Goal: Information Seeking & Learning: Check status

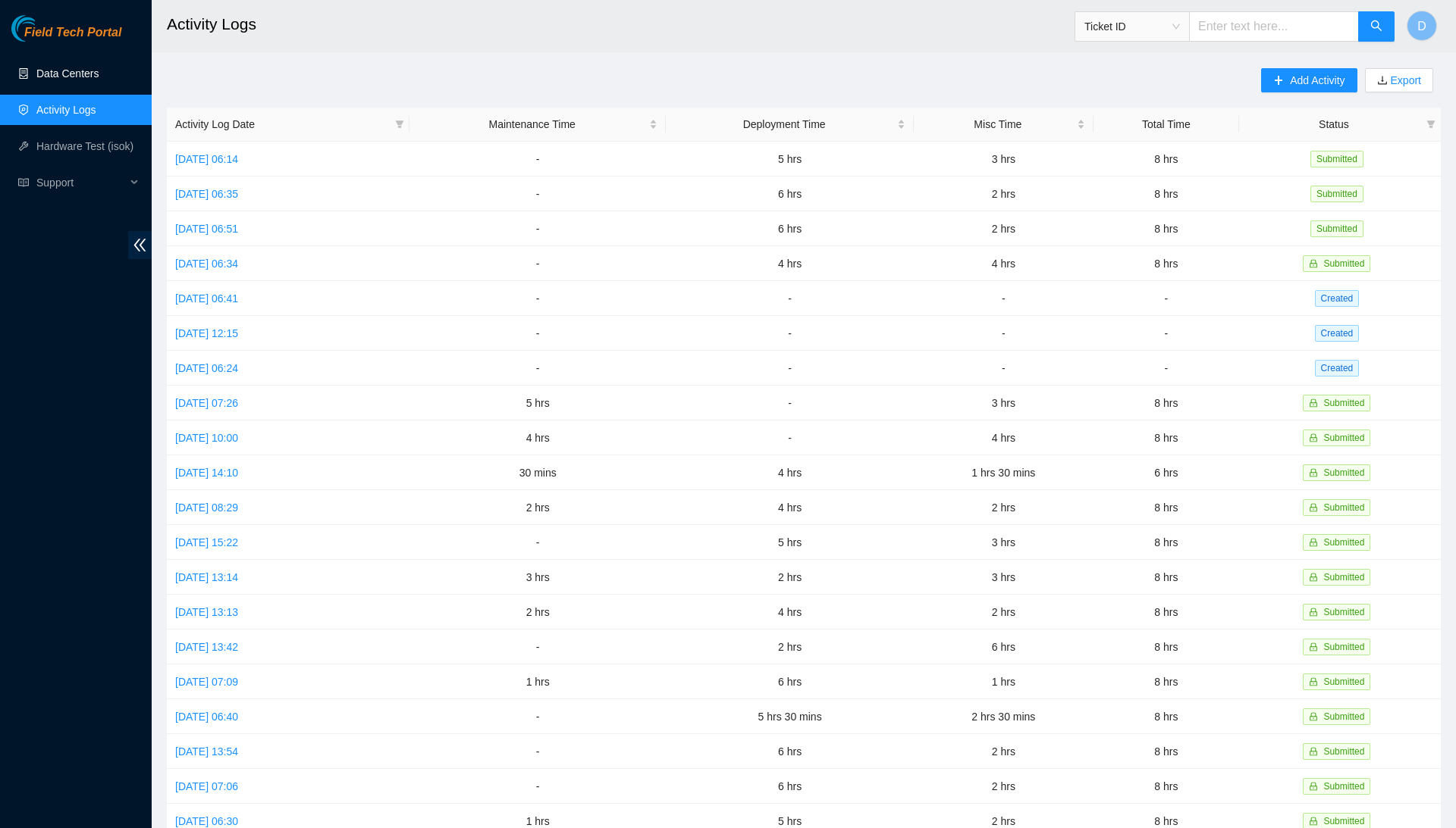
click at [65, 67] on link "Data Centers" at bounding box center [68, 73] width 62 height 12
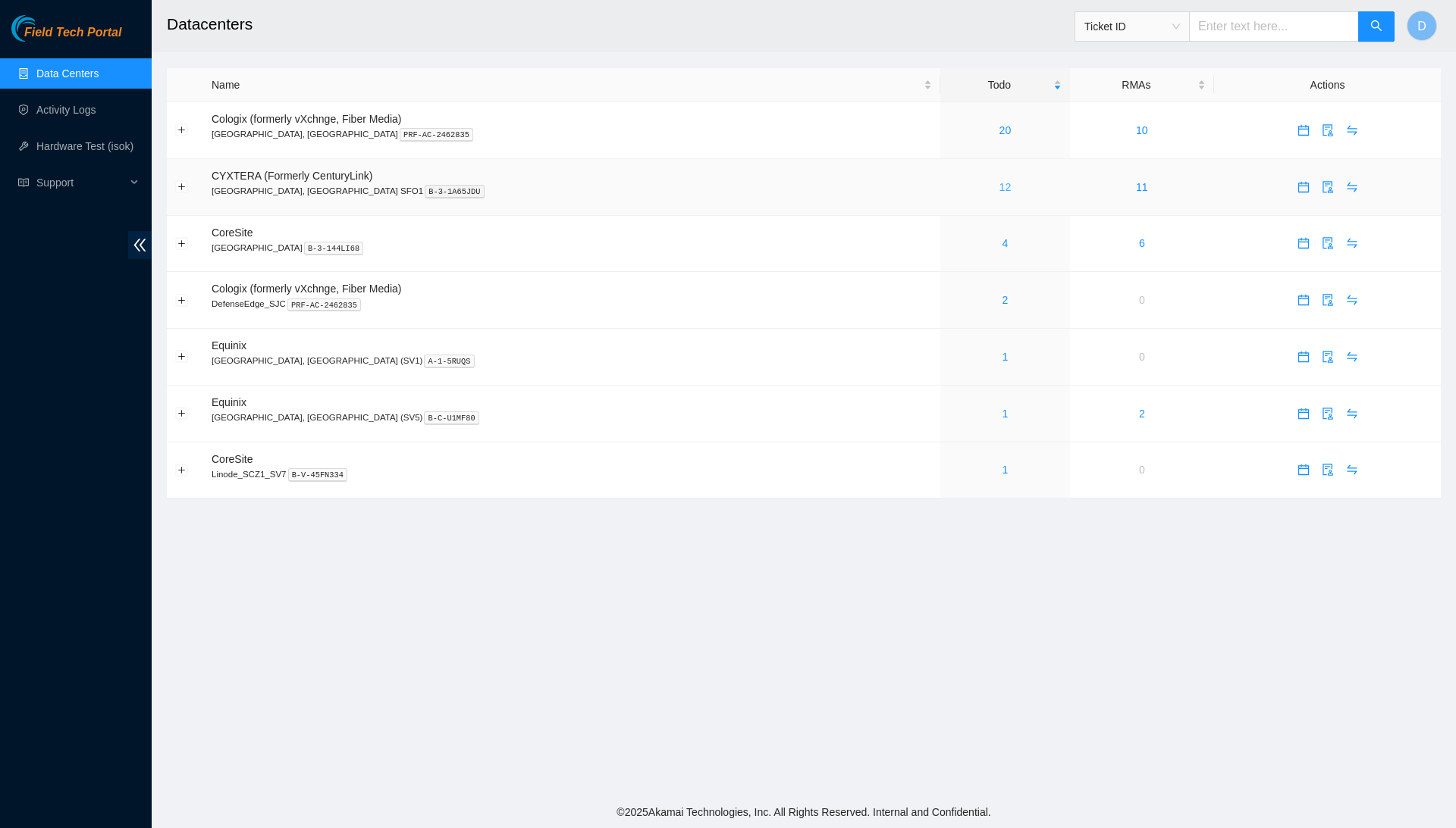
click at [999, 190] on link "12" at bounding box center [1004, 187] width 12 height 12
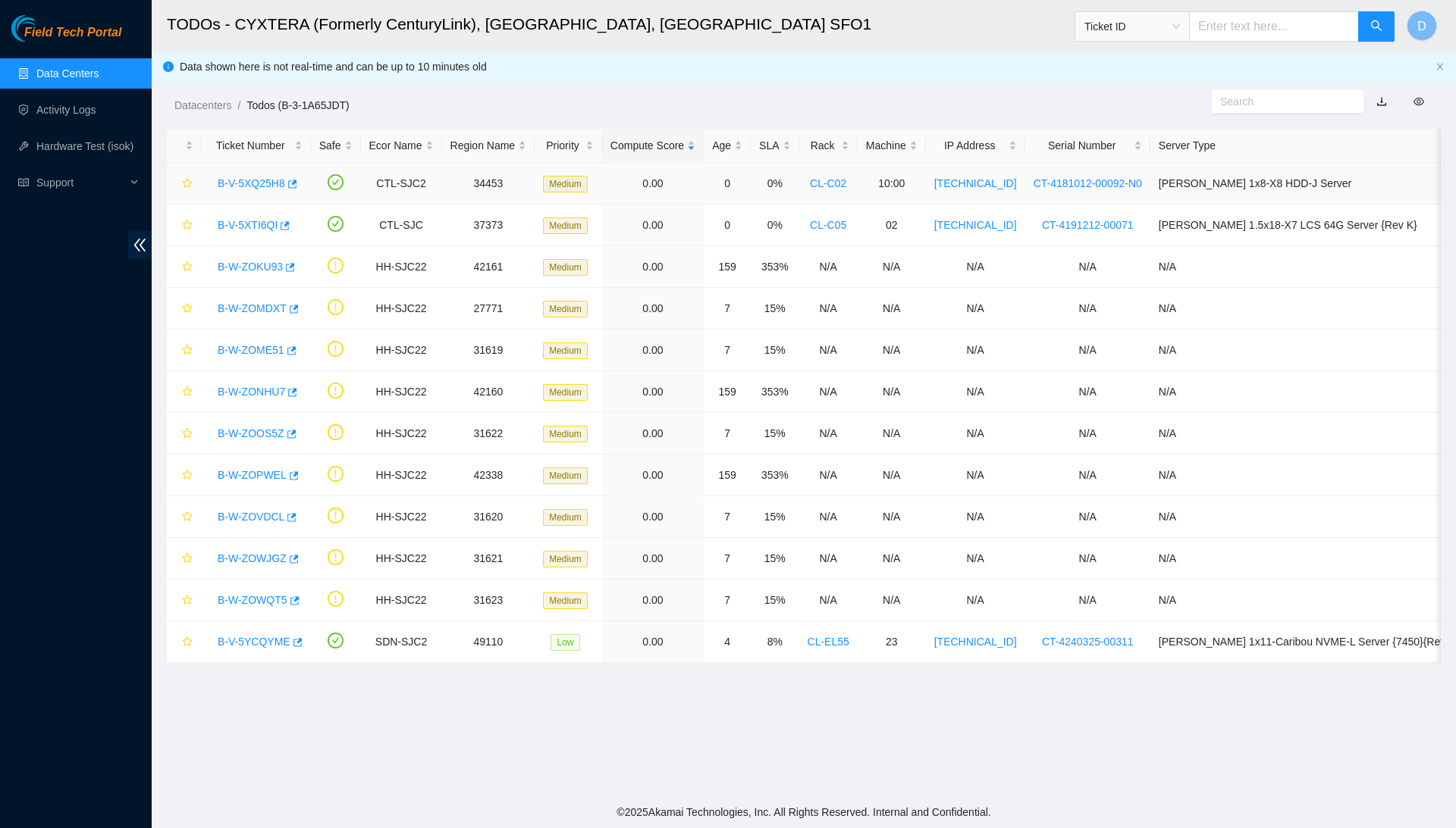
click at [259, 182] on link "B-V-5XQ25H8" at bounding box center [251, 182] width 68 height 12
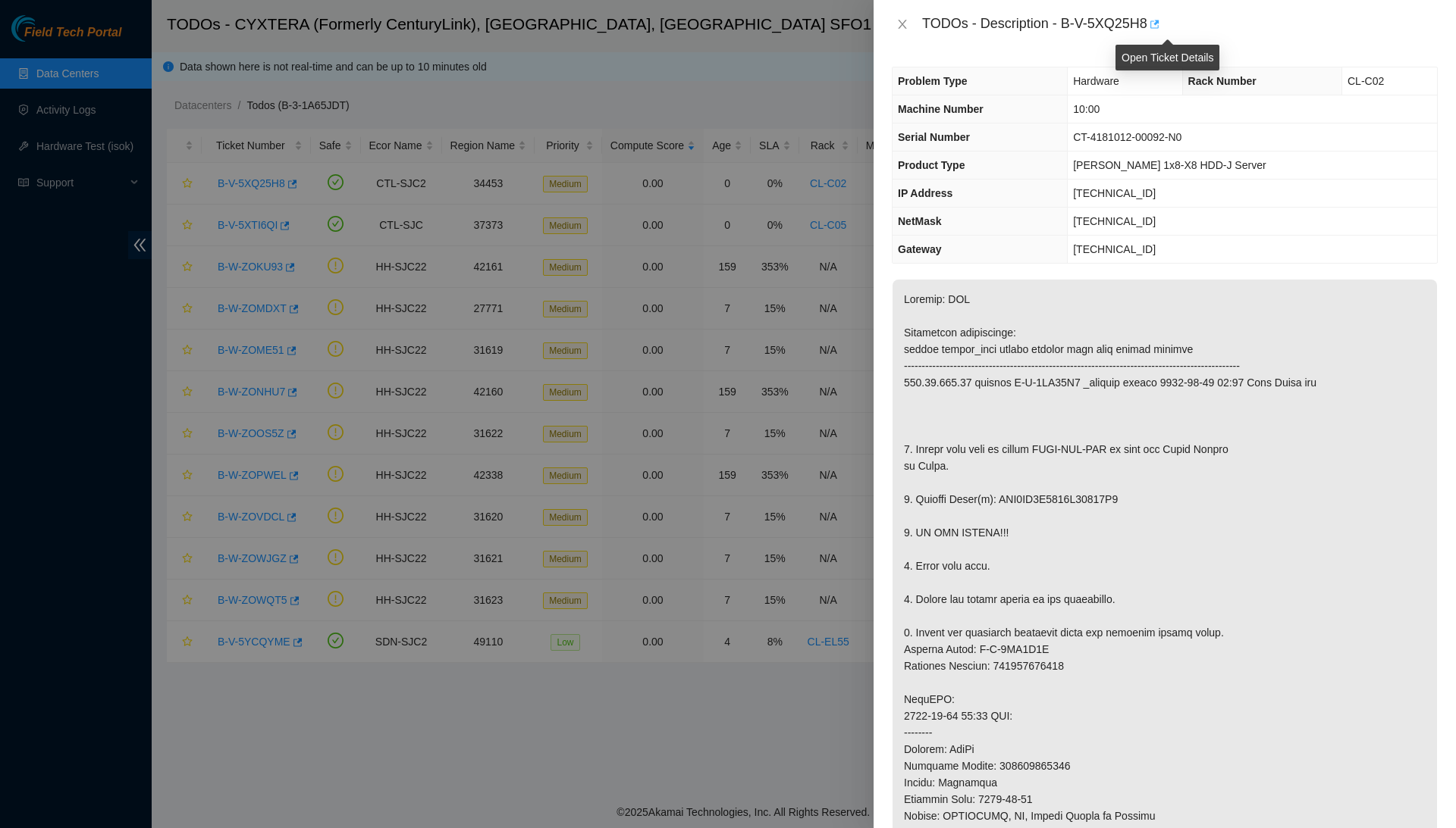
click at [1160, 25] on button "button" at bounding box center [1152, 24] width 12 height 25
click at [902, 25] on icon "close" at bounding box center [901, 25] width 8 height 9
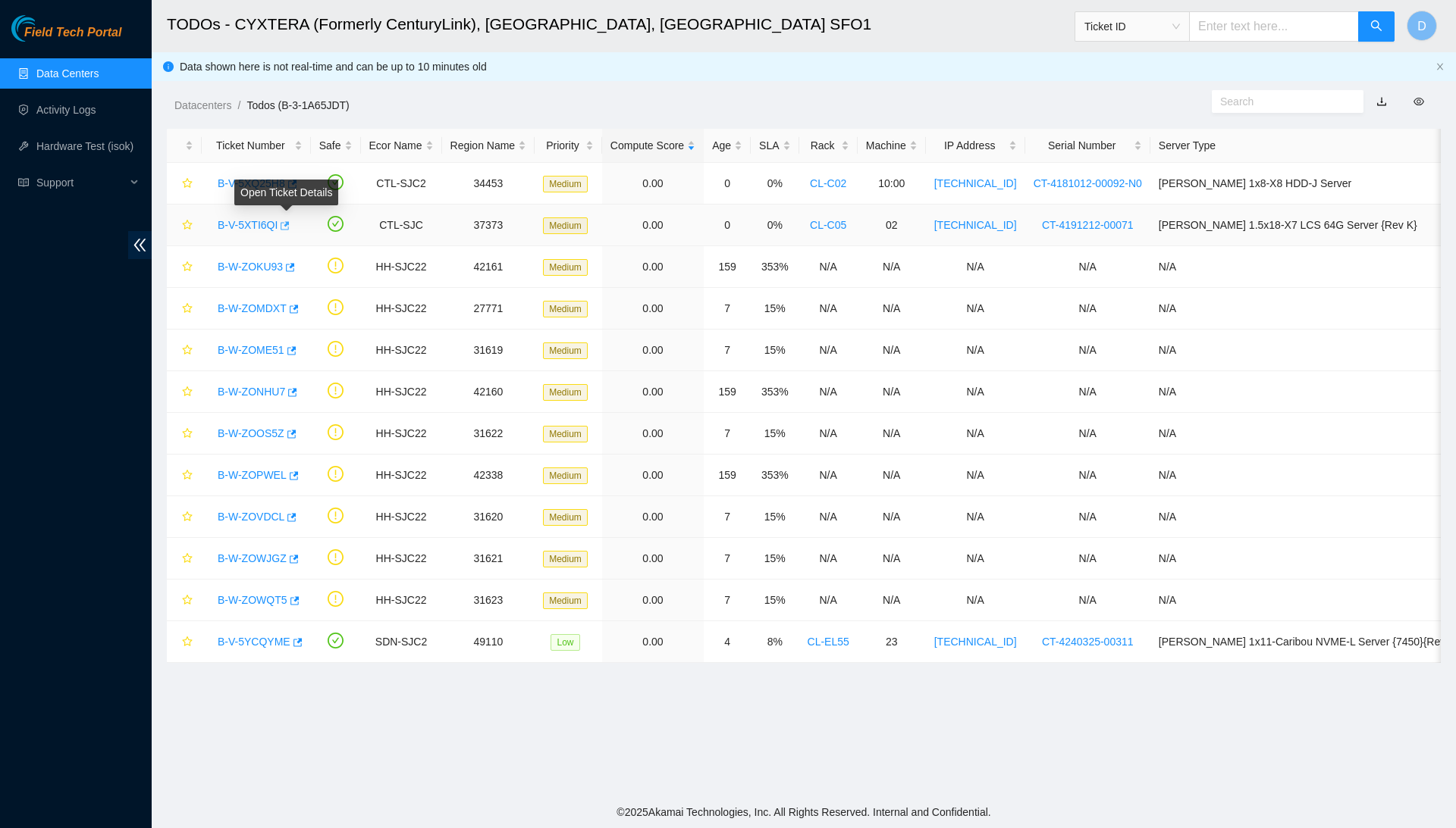
click at [285, 224] on icon "button" at bounding box center [284, 226] width 11 height 11
click at [298, 643] on icon "button" at bounding box center [296, 643] width 11 height 11
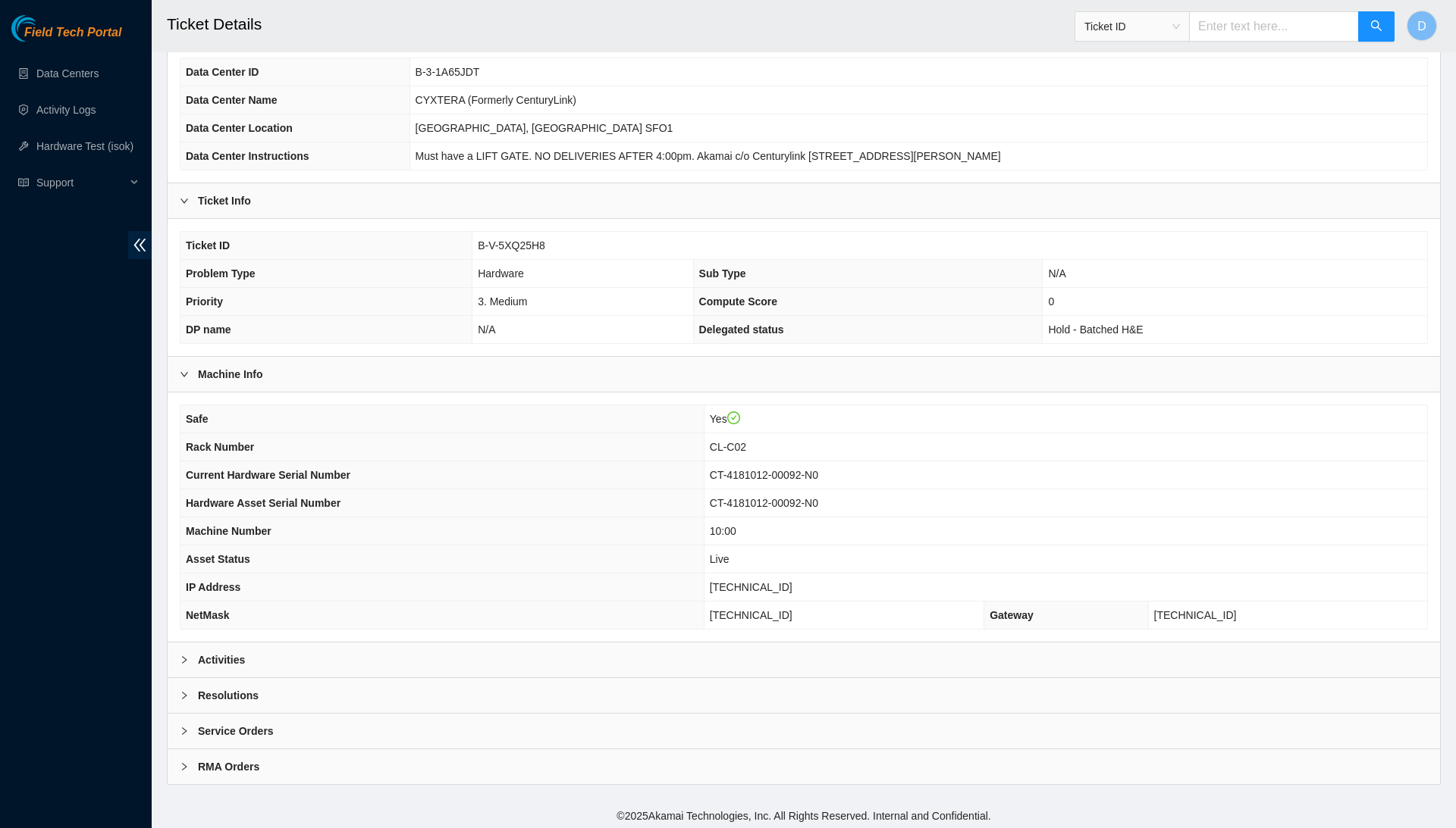
scroll to position [112, 0]
click at [341, 694] on div "Resolutions" at bounding box center [804, 697] width 1272 height 35
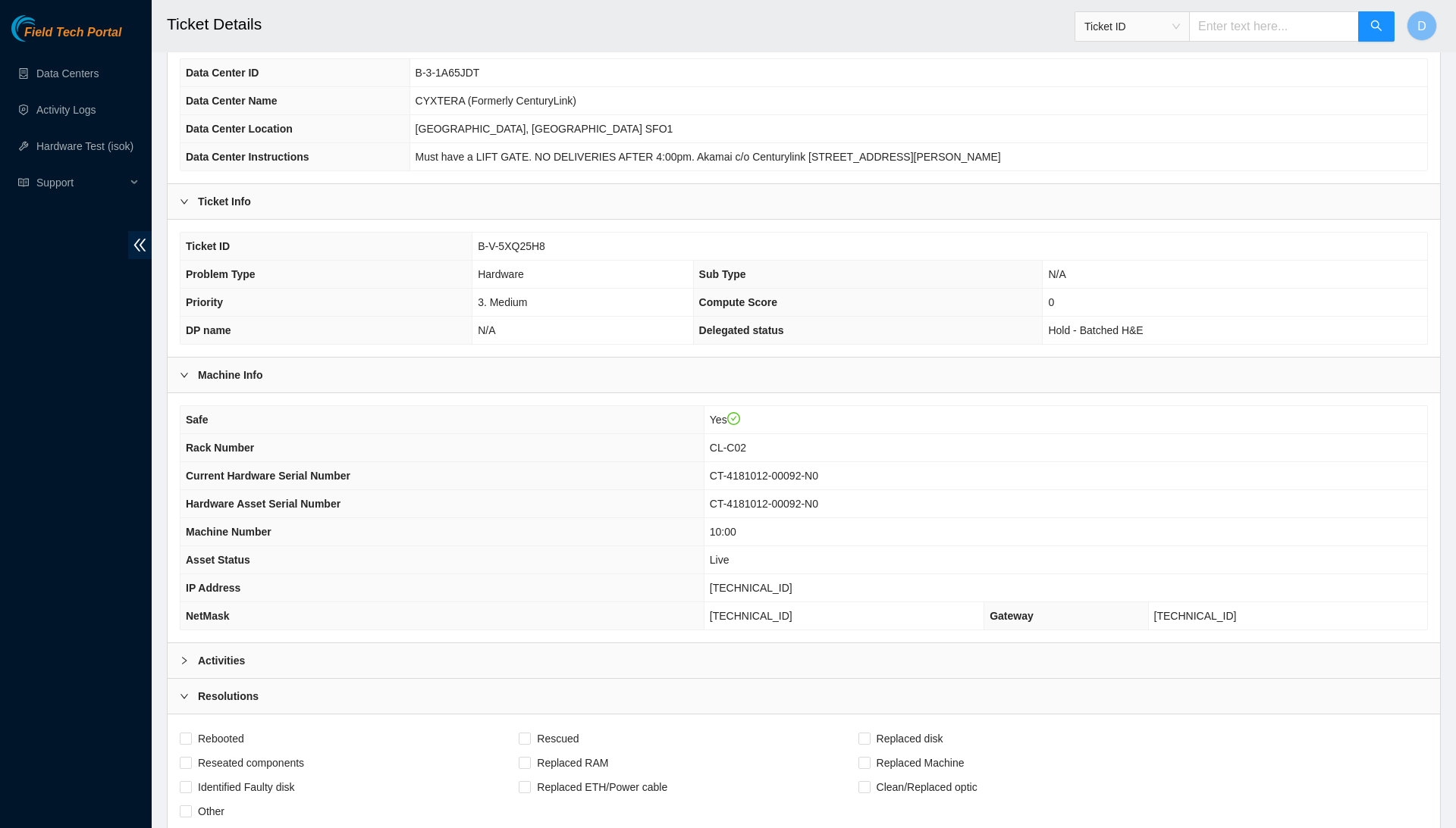
click at [352, 657] on div "Activities" at bounding box center [804, 661] width 1272 height 35
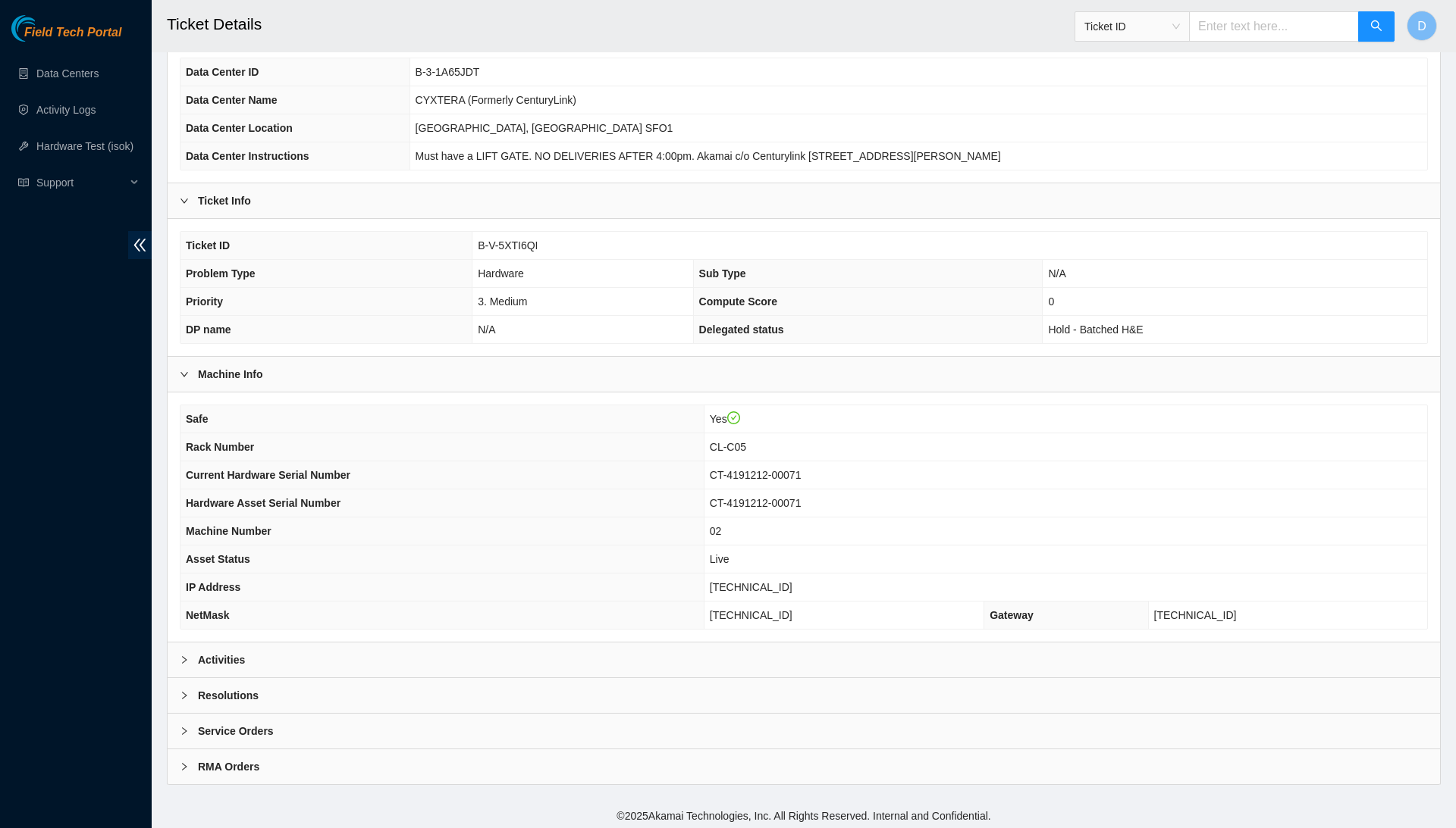
scroll to position [112, 0]
click at [396, 698] on div "Resolutions" at bounding box center [804, 697] width 1272 height 35
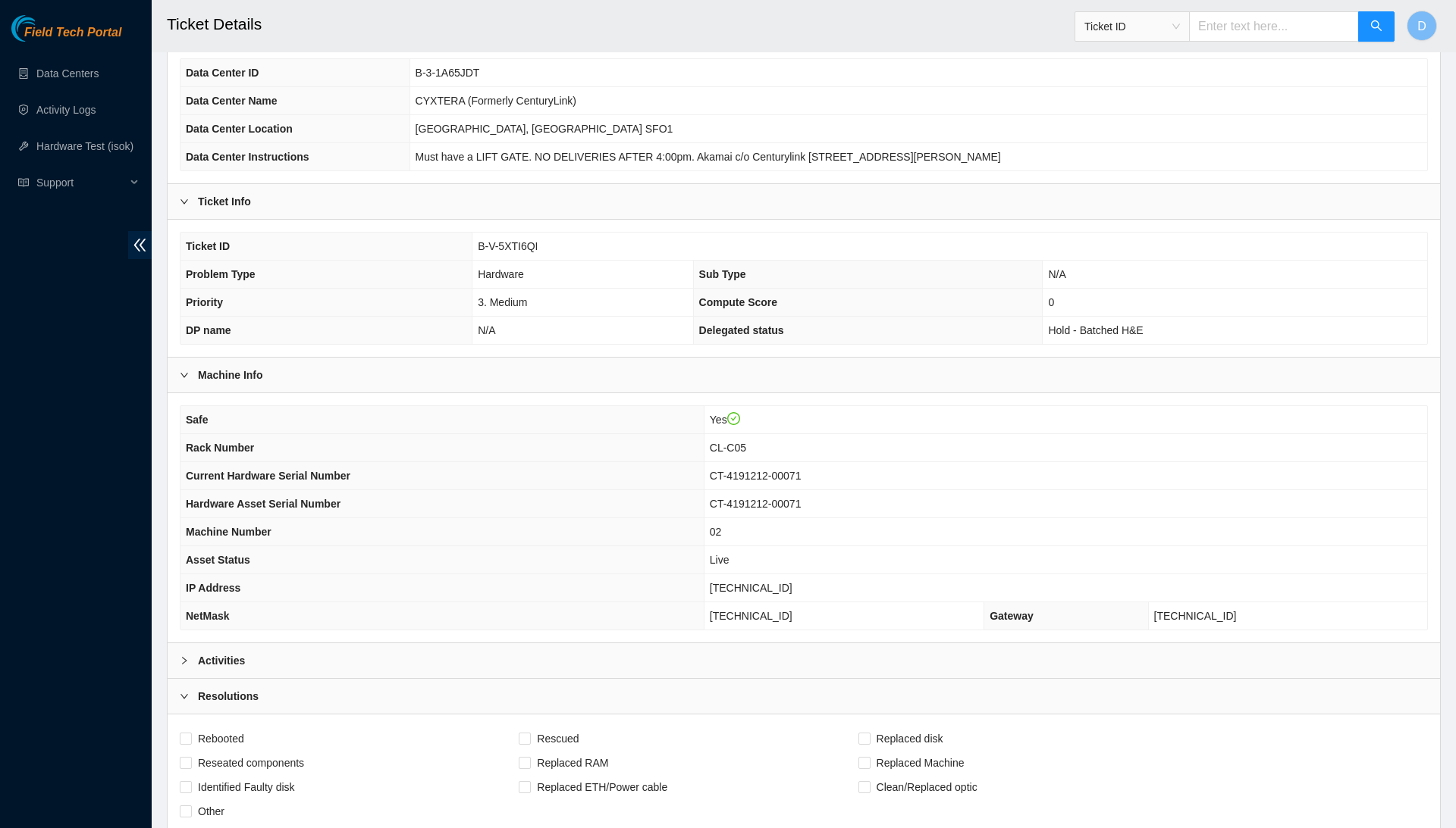
click at [411, 668] on div "Activities" at bounding box center [804, 661] width 1272 height 35
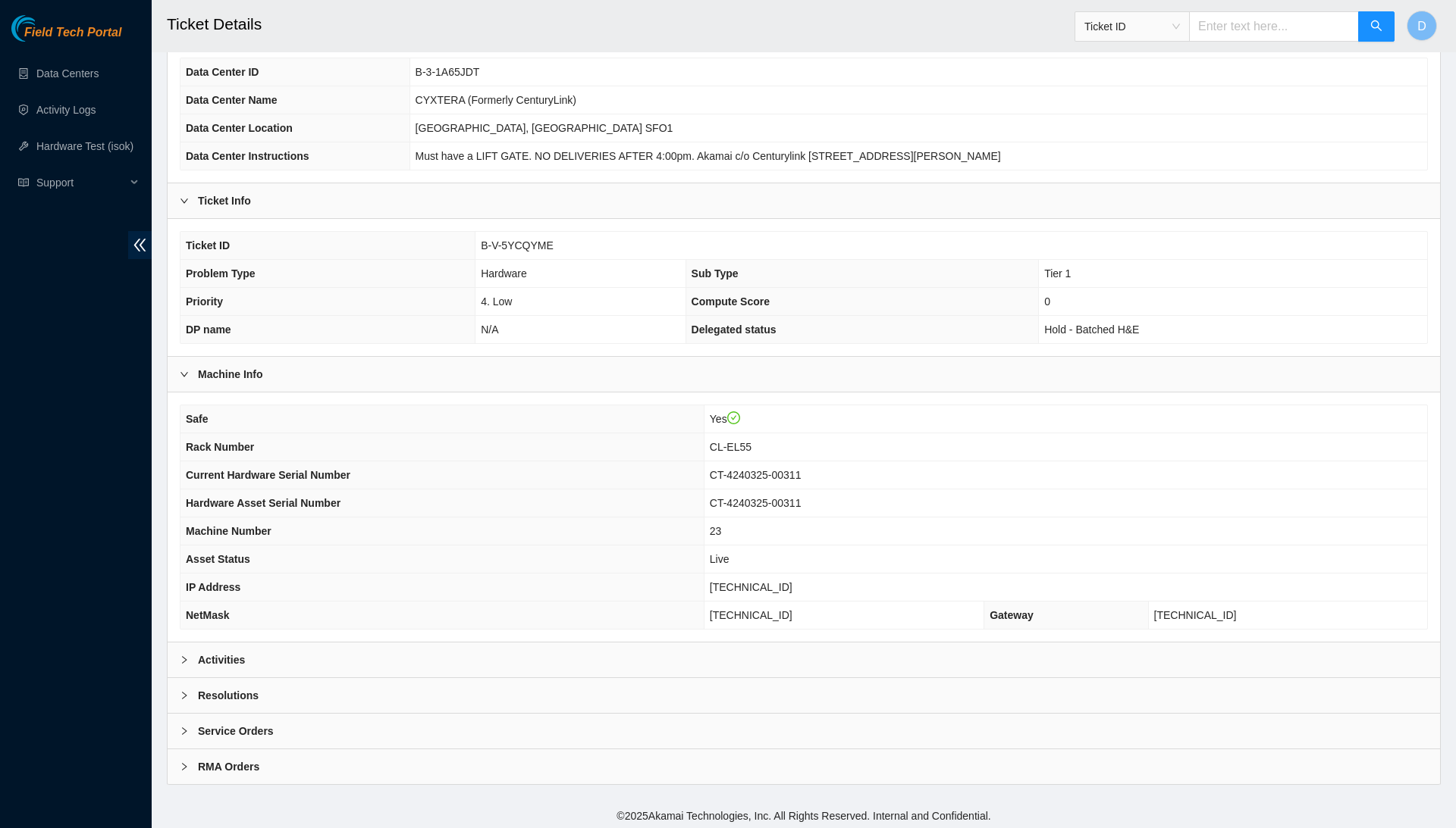
scroll to position [112, 0]
click at [394, 698] on div "Resolutions" at bounding box center [804, 697] width 1272 height 35
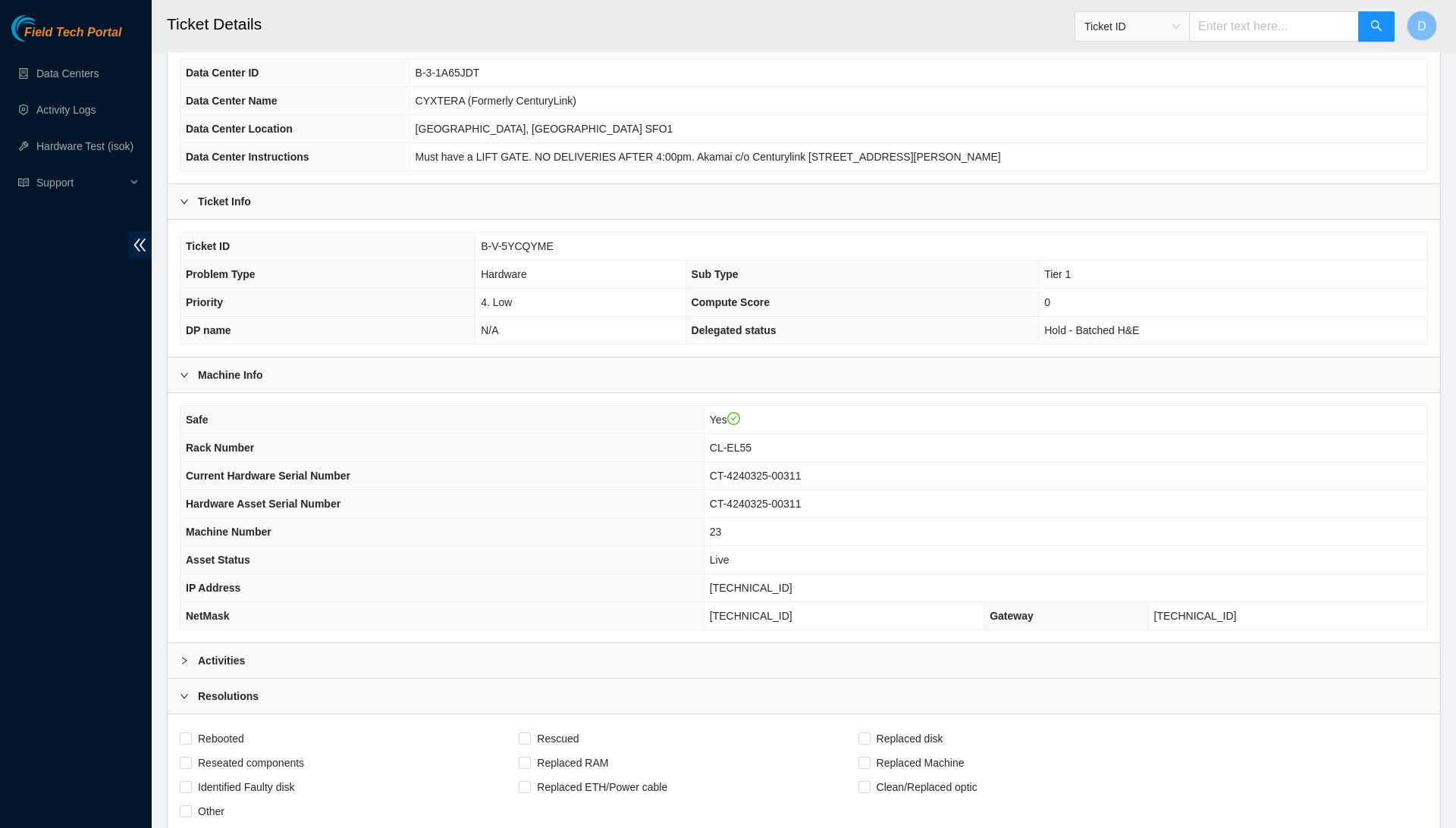
click at [411, 665] on div "Activities" at bounding box center [804, 661] width 1272 height 35
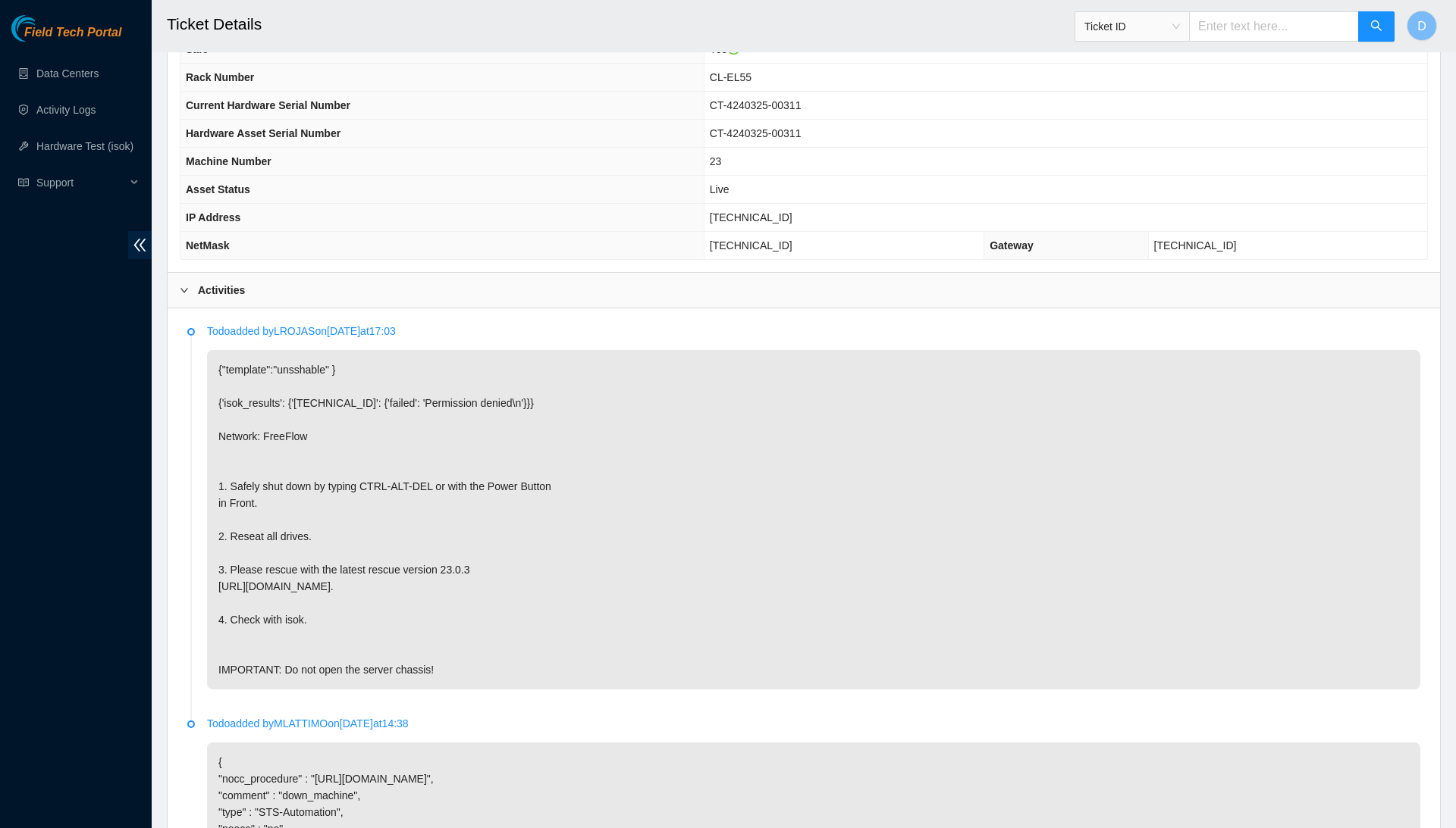
scroll to position [497, 0]
